Goal: Information Seeking & Learning: Check status

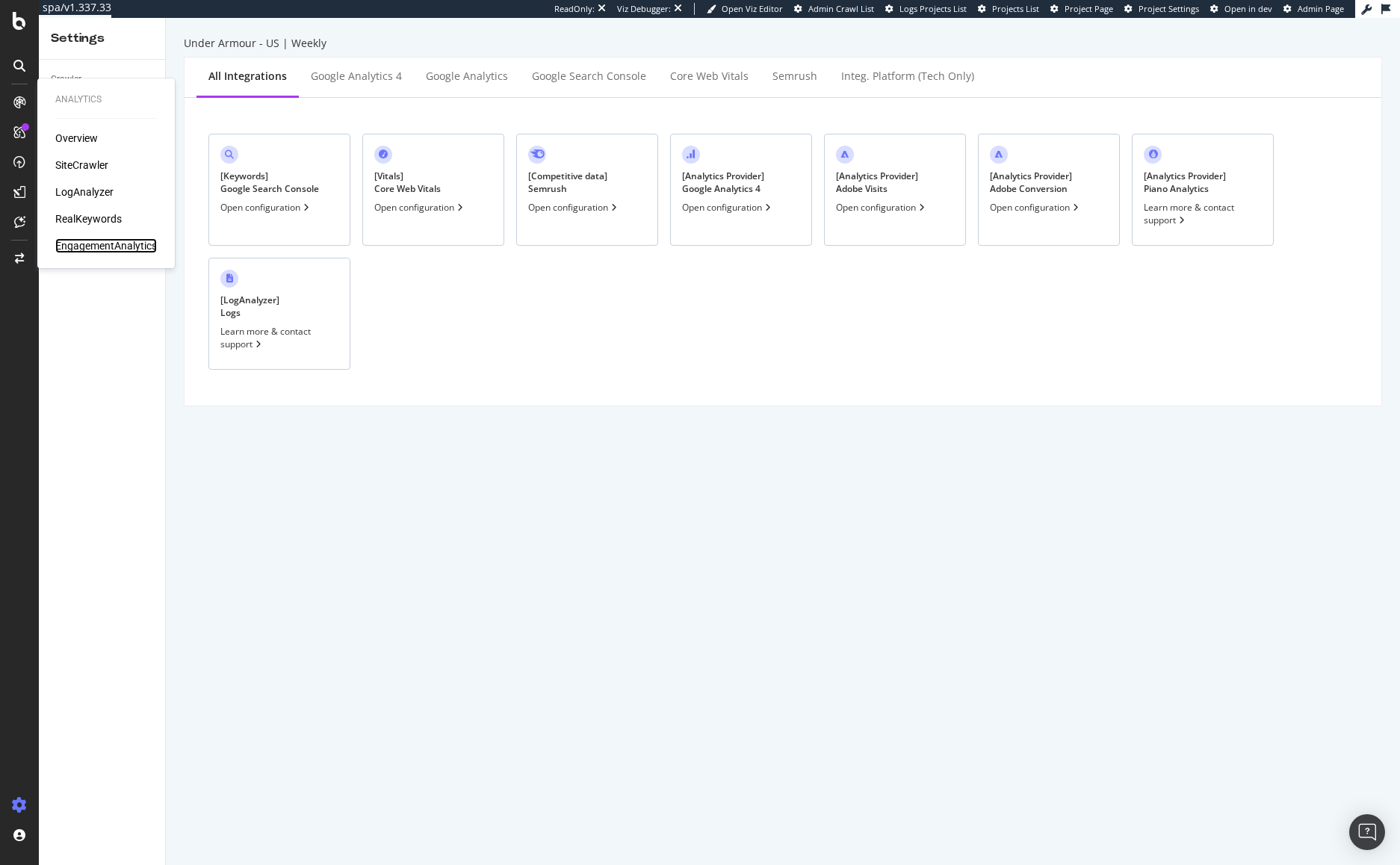
click at [91, 247] on div "EngagementAnalytics" at bounding box center [106, 245] width 102 height 15
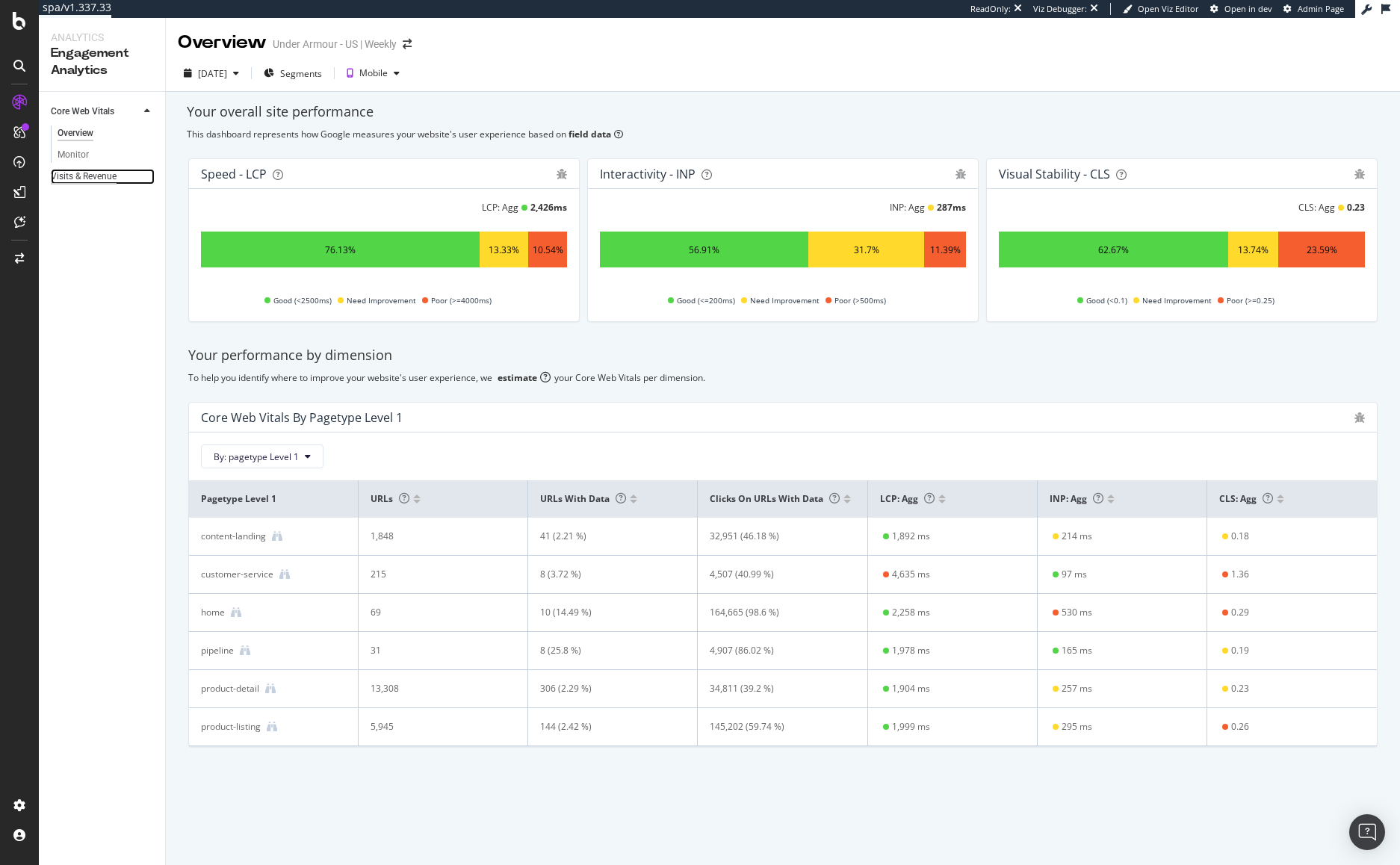
click at [82, 176] on div "Visits & Revenue" at bounding box center [83, 177] width 66 height 15
